Goal: Task Accomplishment & Management: Manage account settings

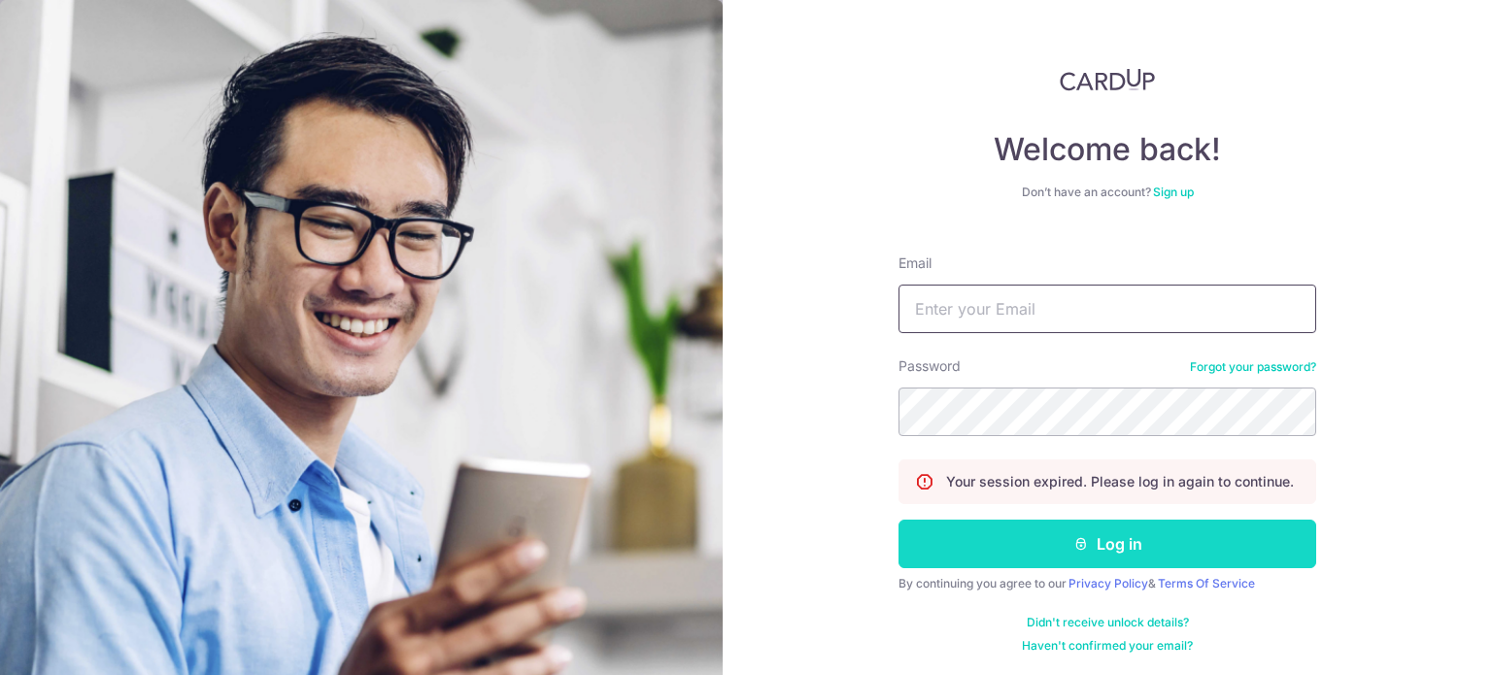
type input "[EMAIL_ADDRESS][DOMAIN_NAME]"
click at [1101, 539] on button "Log in" at bounding box center [1107, 544] width 418 height 49
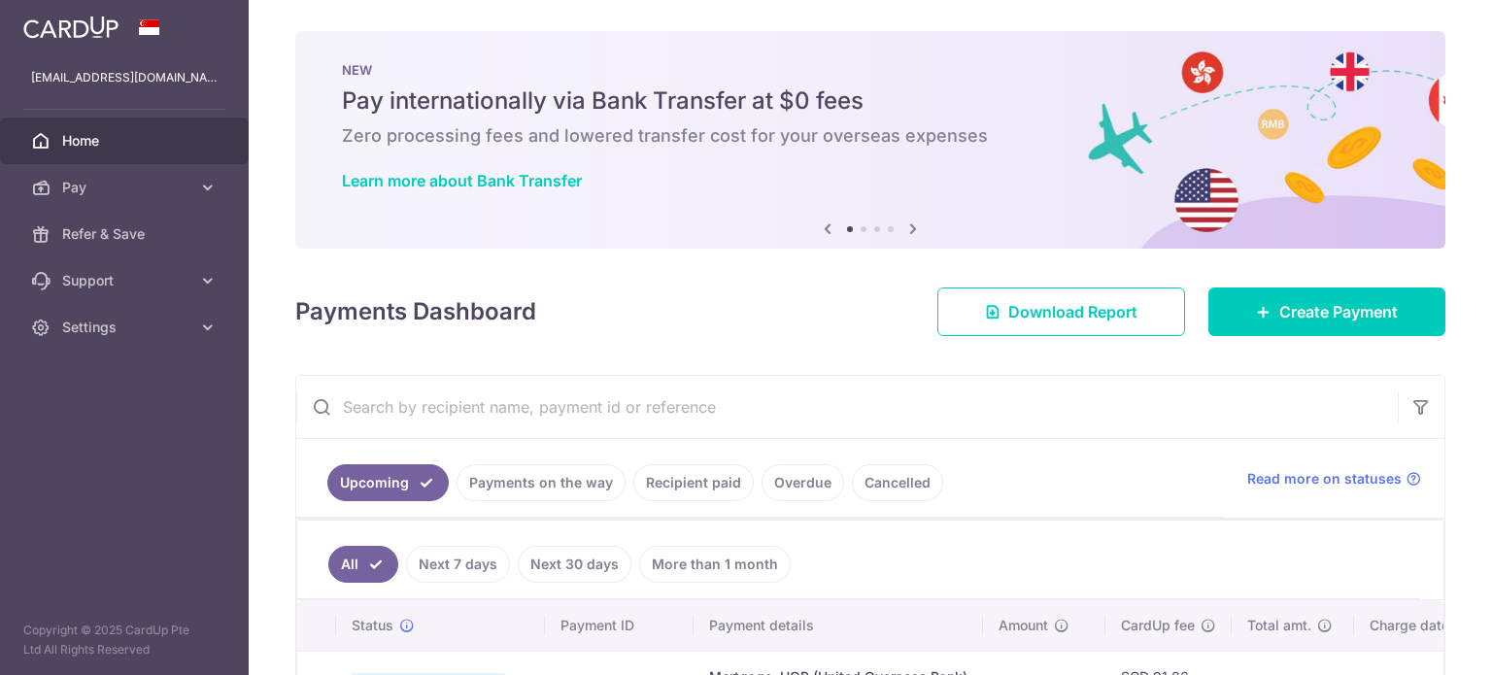
scroll to position [97, 0]
